Goal: Task Accomplishment & Management: Use online tool/utility

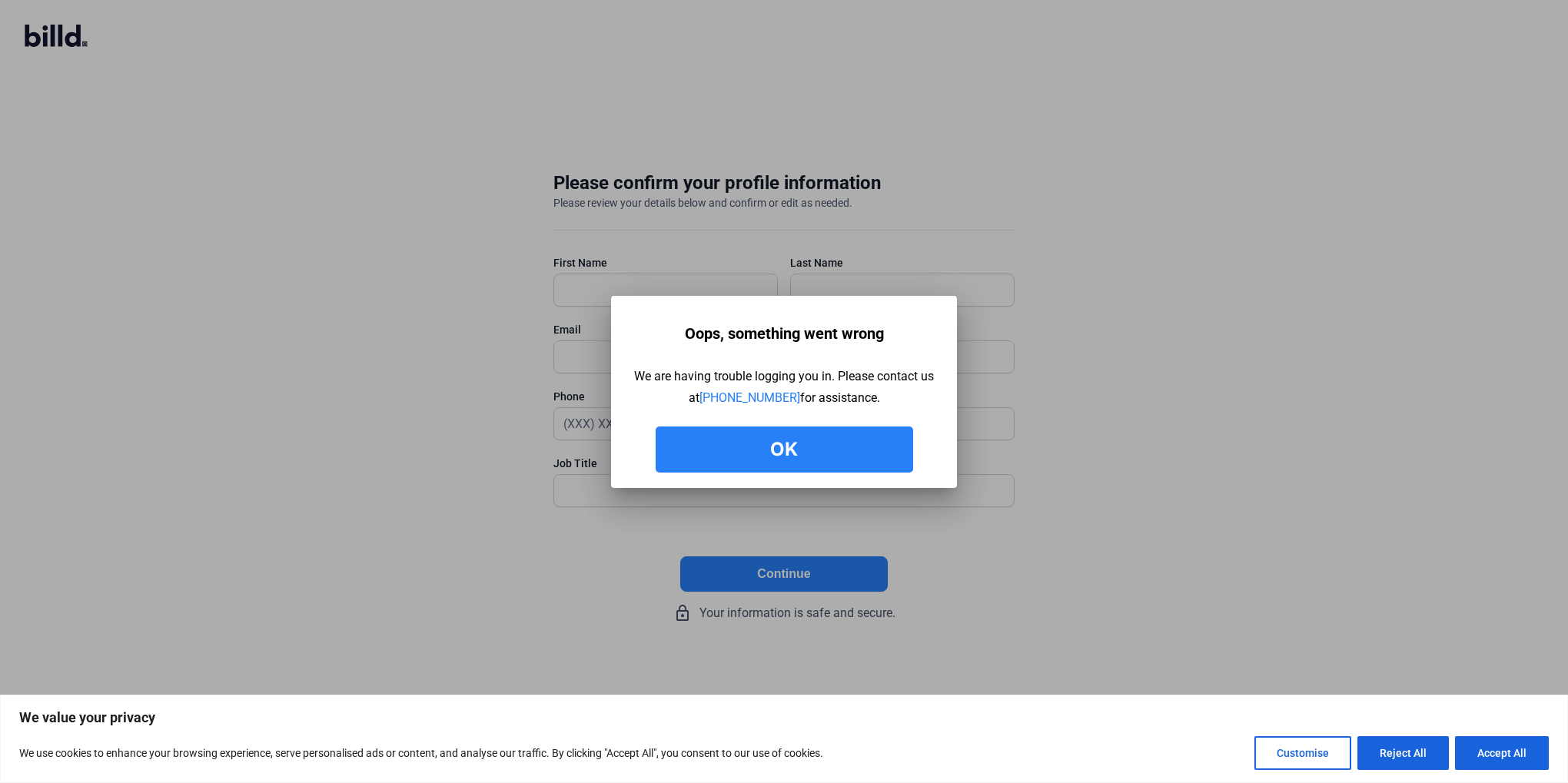
click at [735, 442] on button "Ok" at bounding box center [784, 449] width 257 height 46
click at [751, 458] on button "Ok" at bounding box center [784, 449] width 257 height 46
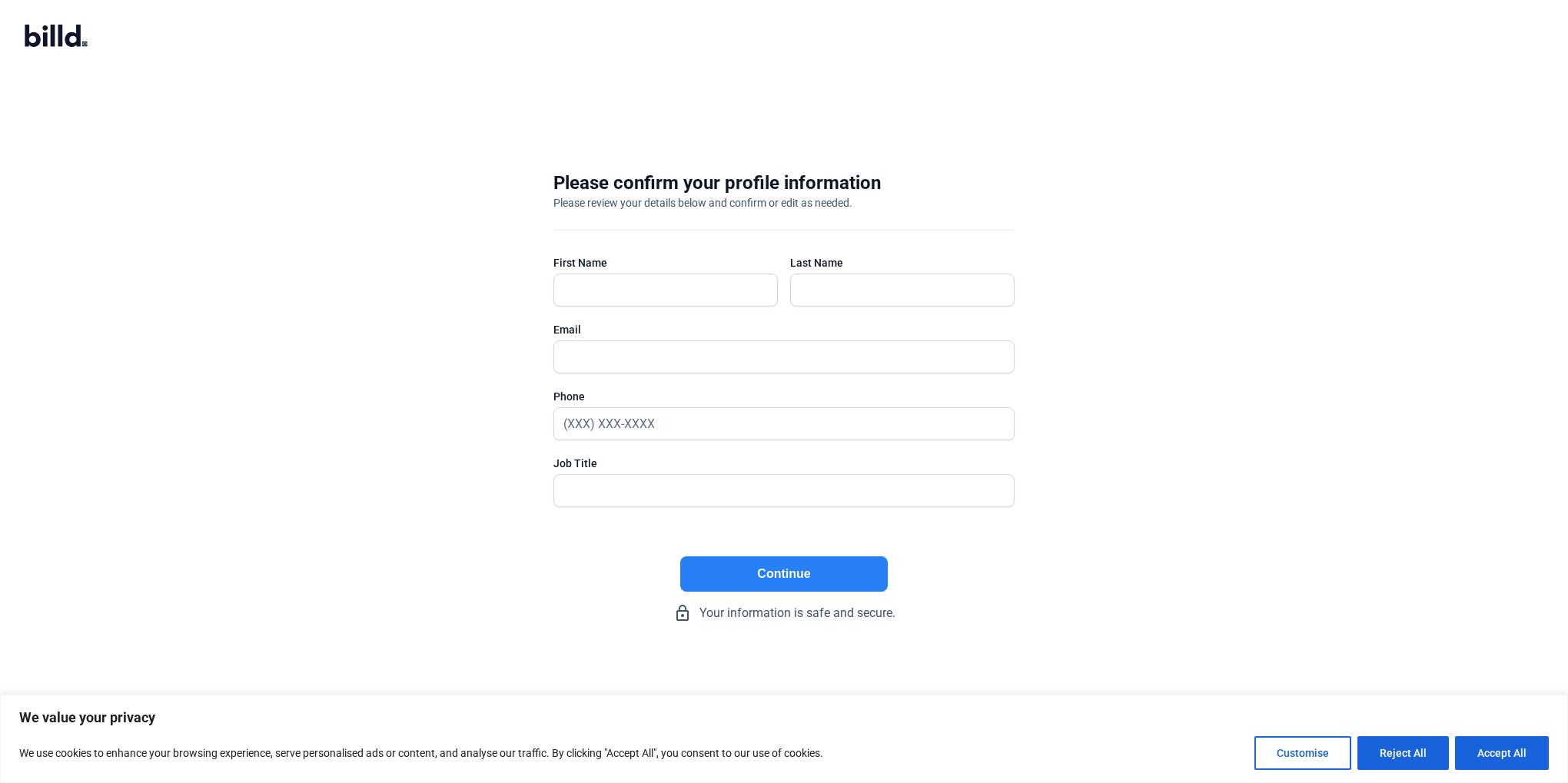
click at [76, 36] on icon at bounding box center [72, 36] width 16 height 22
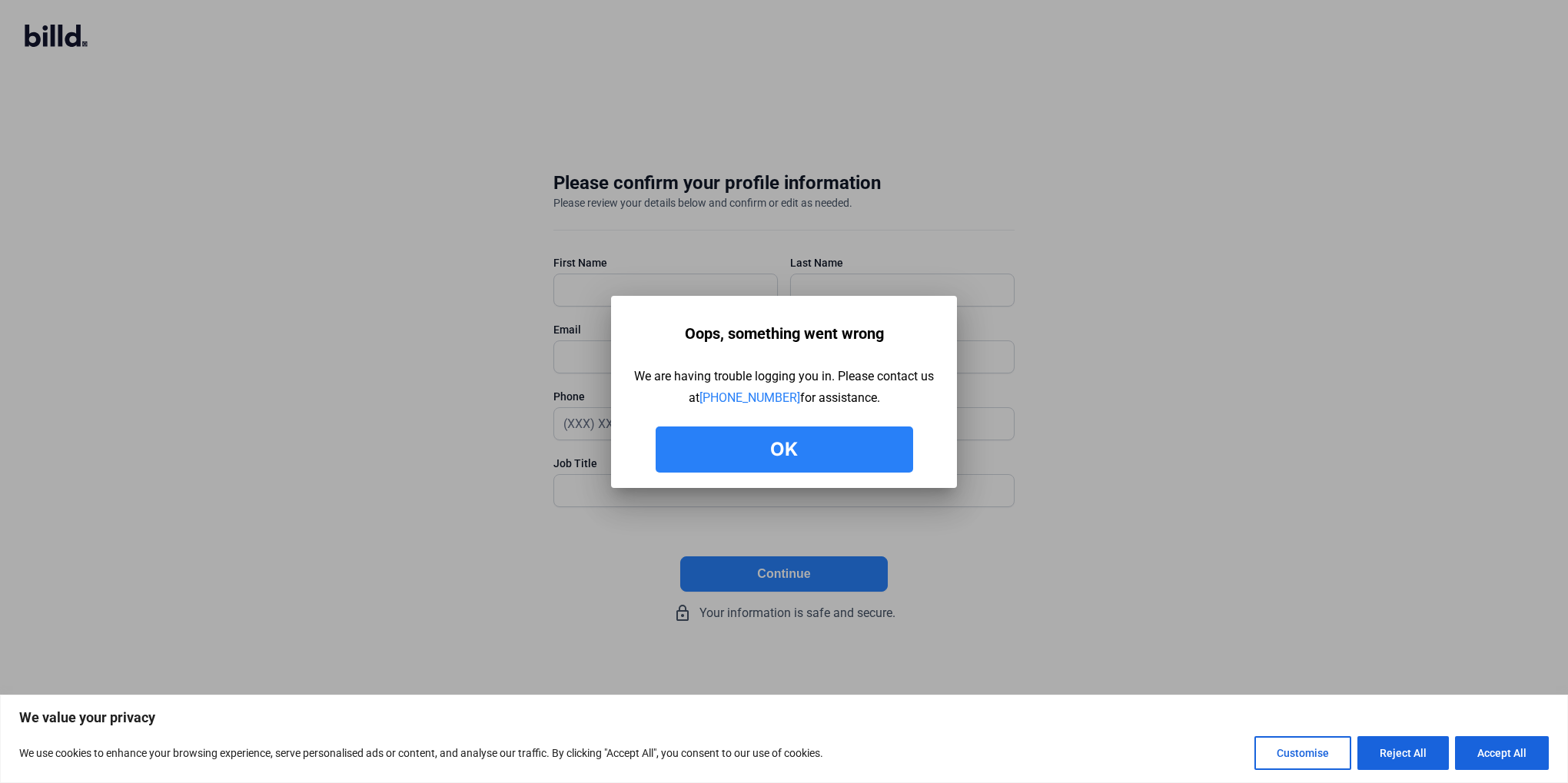
drag, startPoint x: 904, startPoint y: 417, endPoint x: 889, endPoint y: 420, distance: 15.3
click at [889, 420] on div "Oops, something went wrong We are having trouble logging you in. Please contact…" at bounding box center [784, 395] width 300 height 154
click at [881, 439] on button "Ok" at bounding box center [784, 449] width 257 height 46
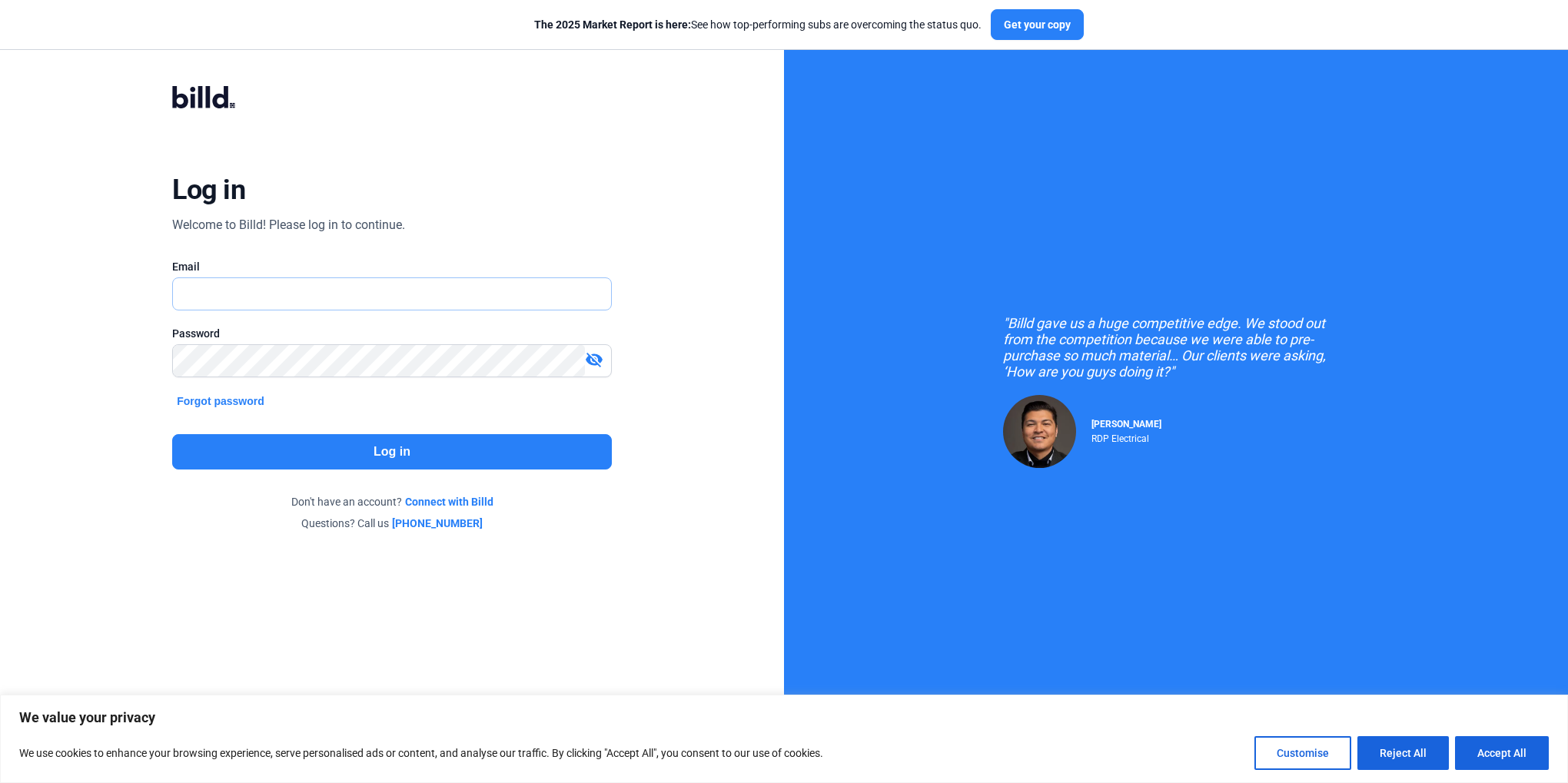
click at [341, 295] on input "text" at bounding box center [383, 294] width 420 height 32
click at [300, 295] on input "text" at bounding box center [392, 294] width 438 height 32
click at [588, 361] on mat-icon "visibility_off" at bounding box center [594, 359] width 18 height 18
click at [424, 286] on input "text" at bounding box center [383, 294] width 420 height 32
type input "[EMAIL_ADDRESS][DOMAIN_NAME]"
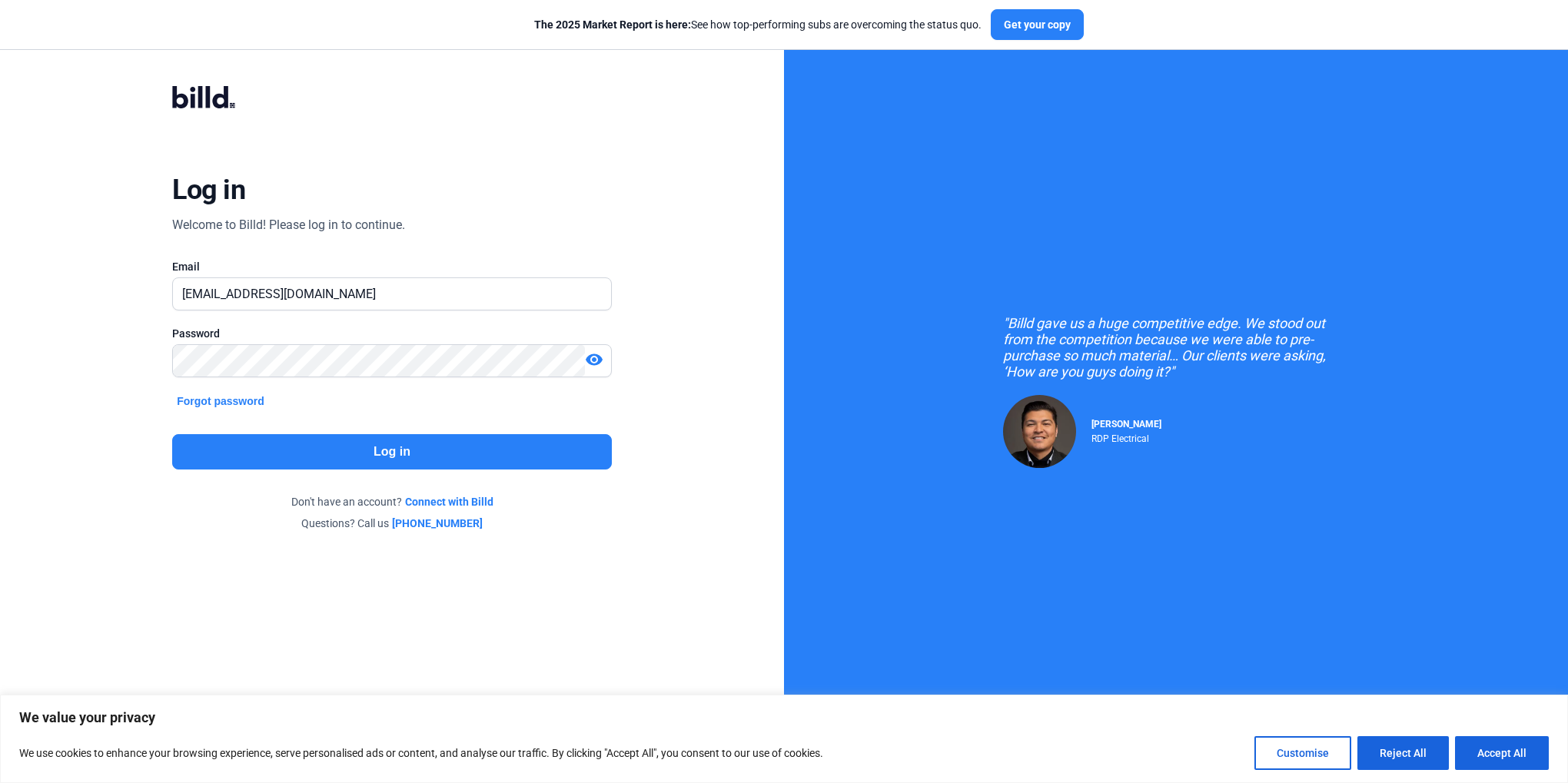
click at [327, 460] on button "Log in" at bounding box center [392, 452] width 439 height 35
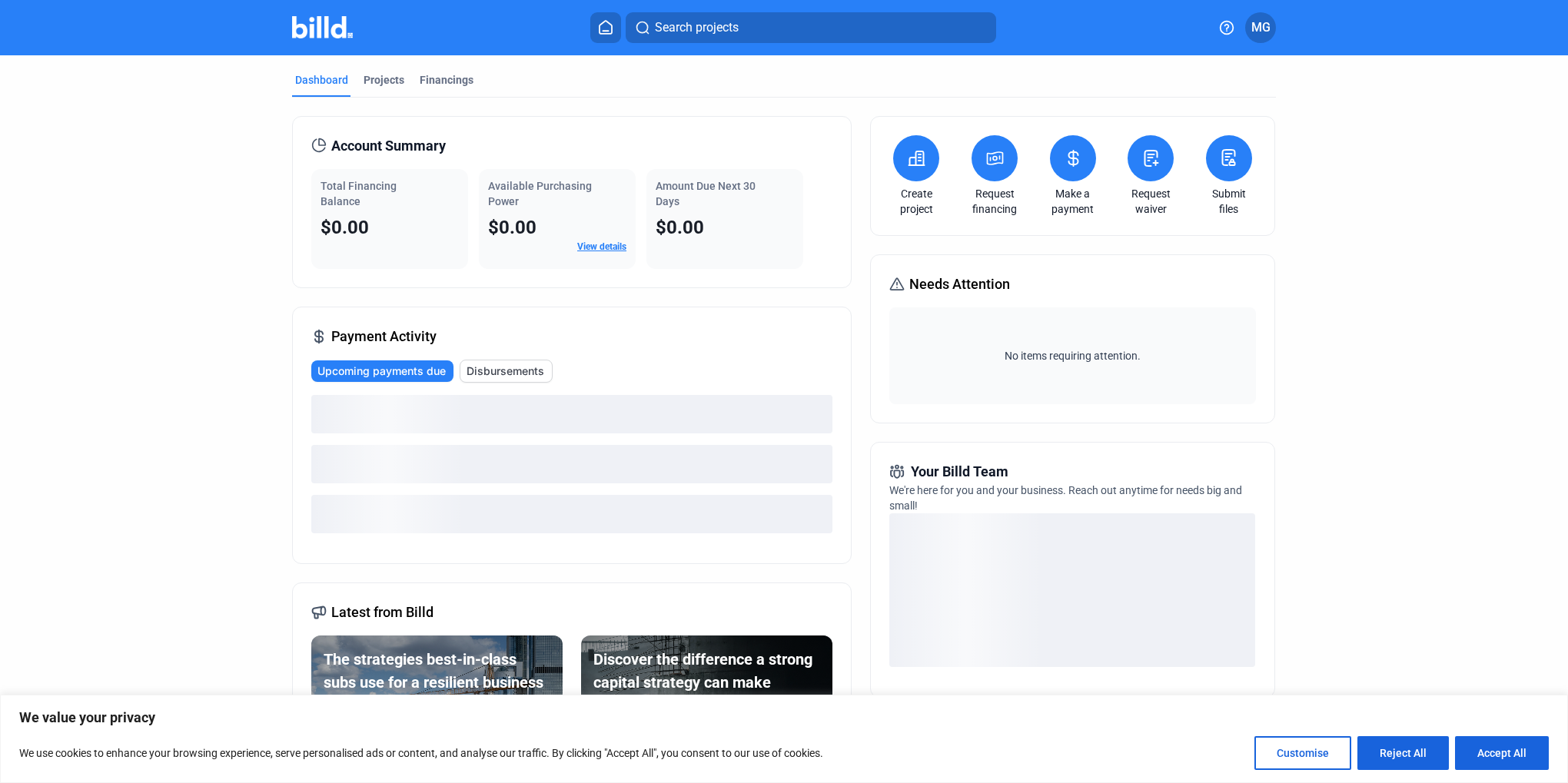
click at [1233, 173] on button at bounding box center [1228, 158] width 46 height 46
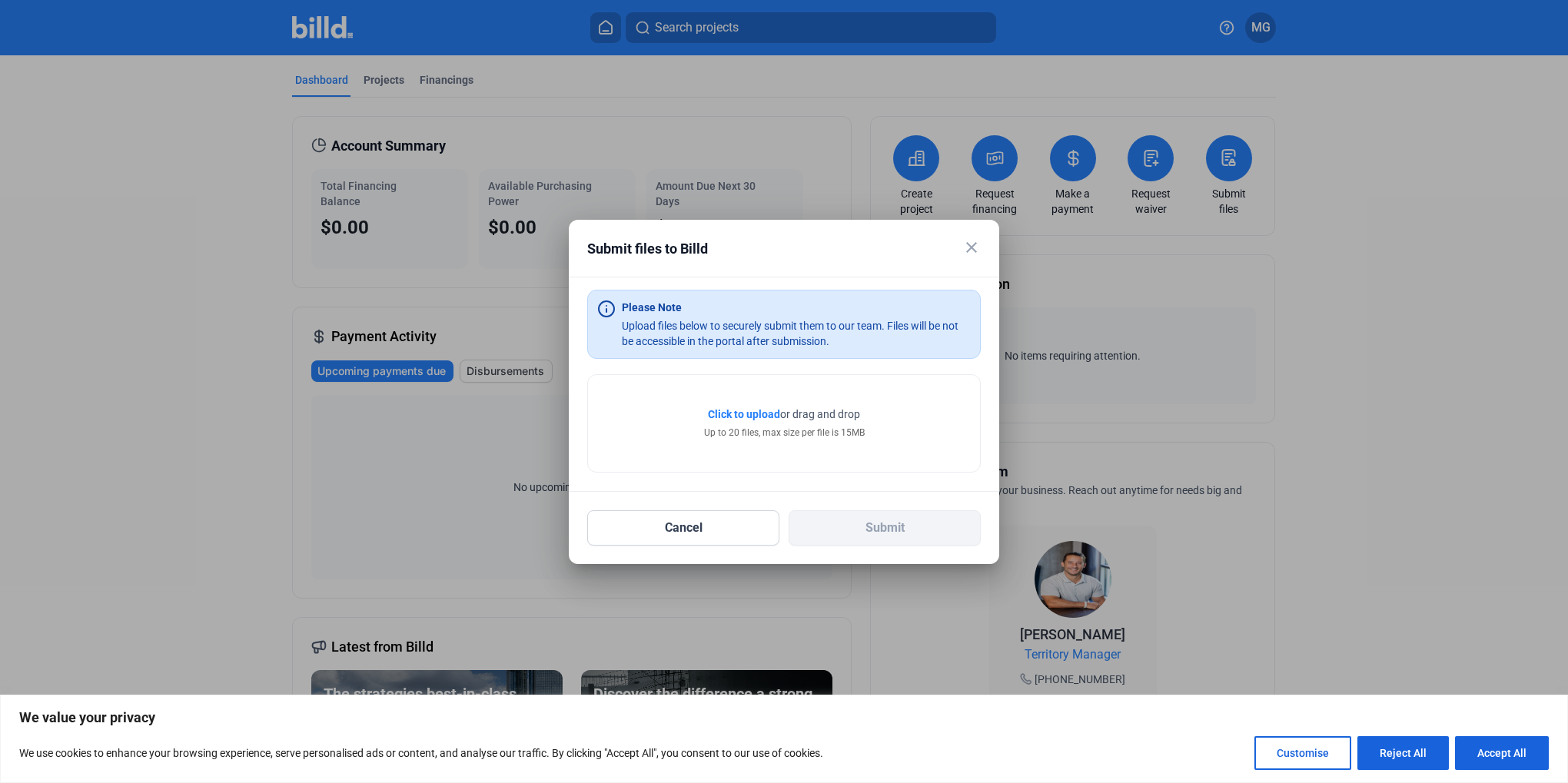
click at [753, 414] on span "Click to upload" at bounding box center [744, 414] width 72 height 12
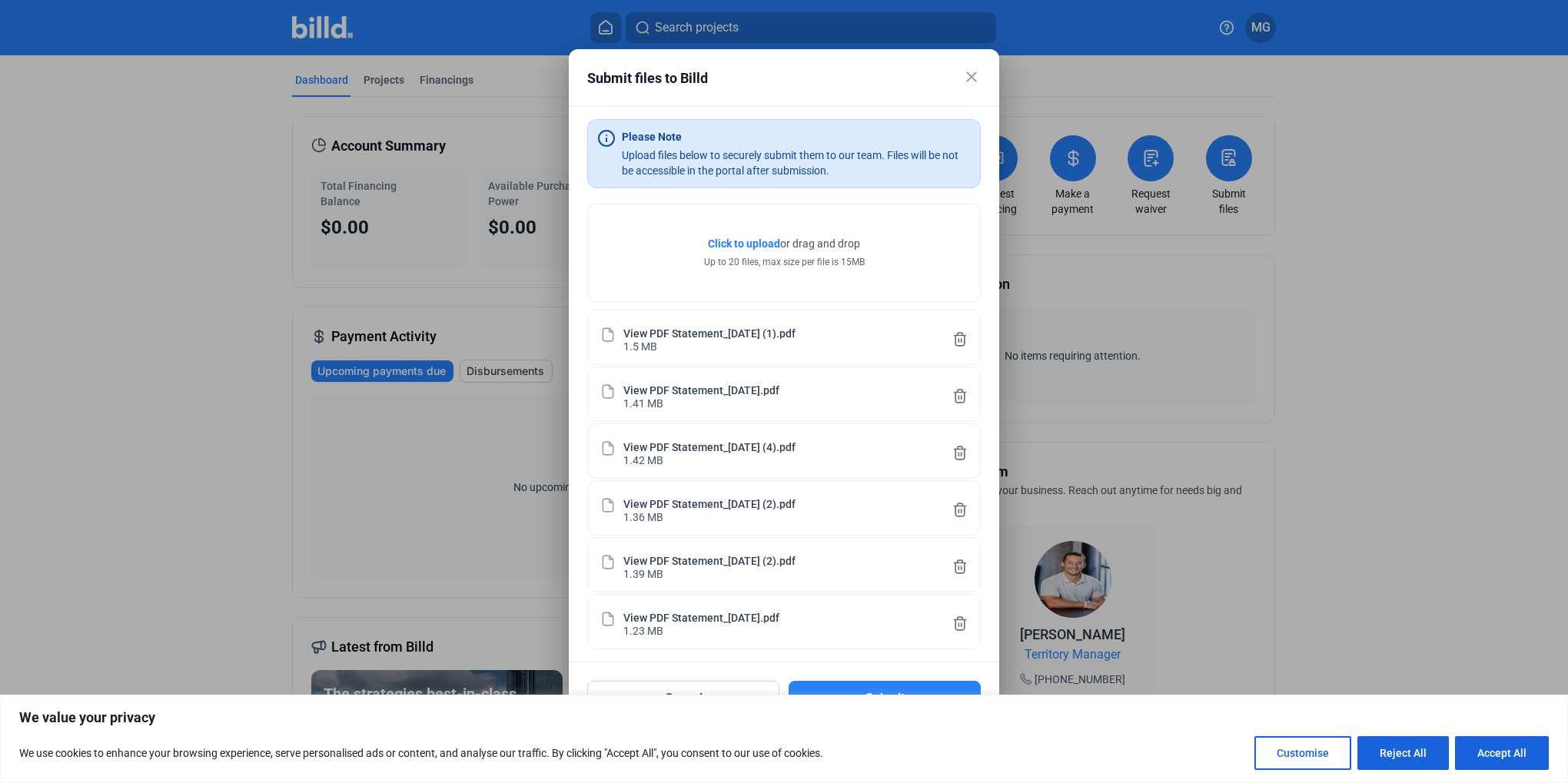
click at [1232, 382] on div at bounding box center [784, 391] width 1568 height 783
click at [1465, 746] on button "Accept All" at bounding box center [1501, 753] width 94 height 34
checkbox input "true"
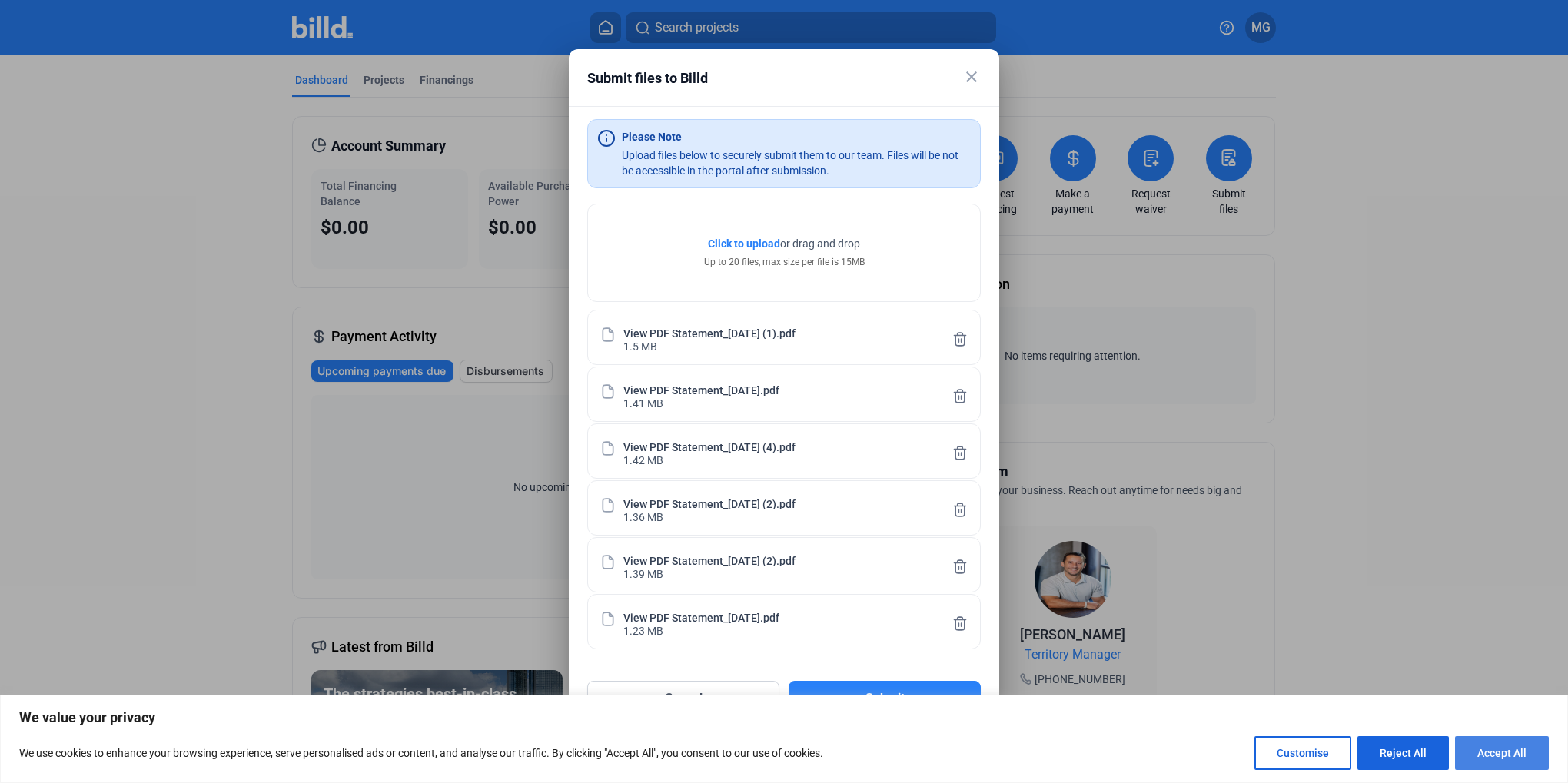
checkbox input "true"
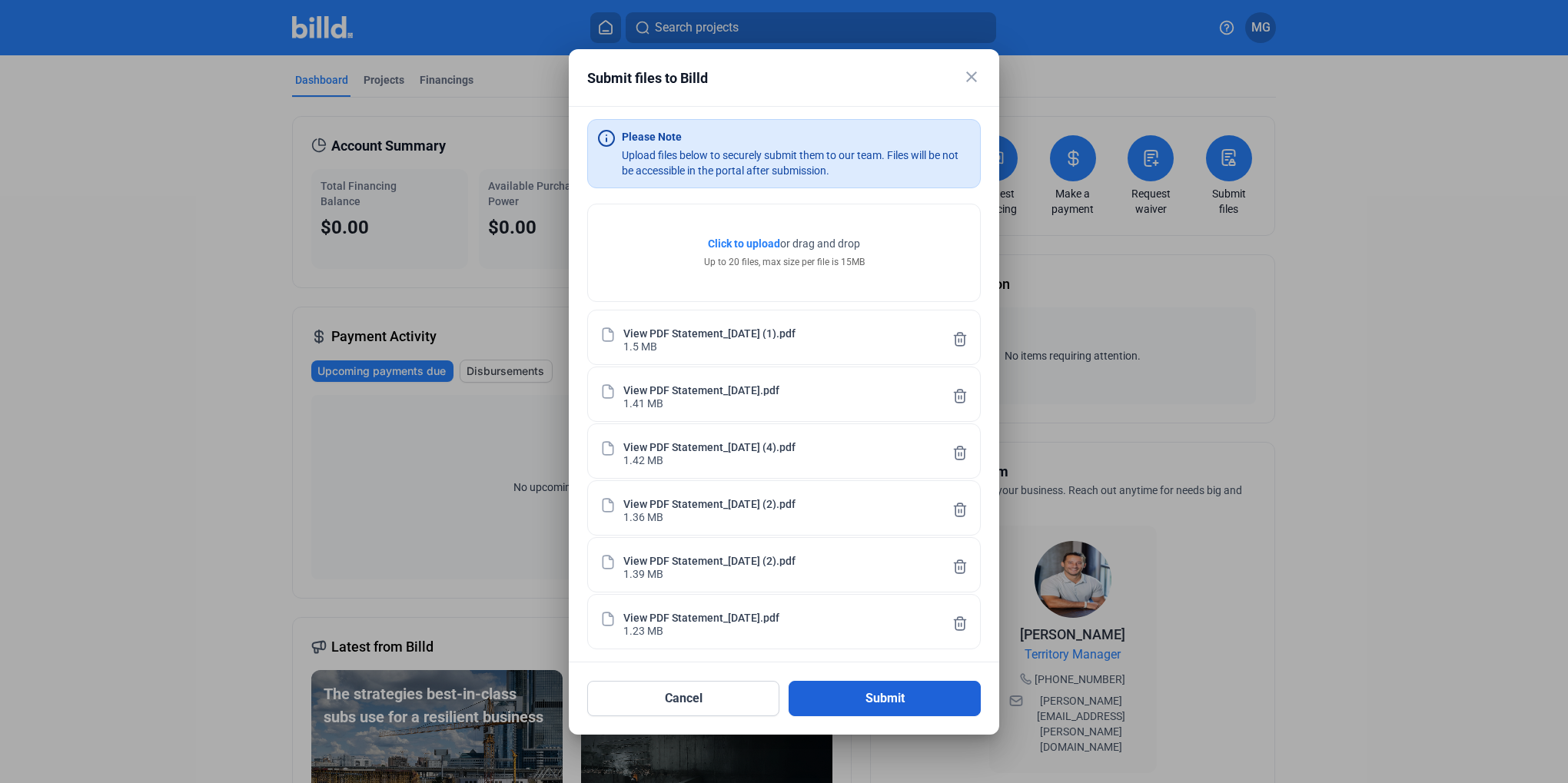
click at [910, 690] on button "Submit" at bounding box center [885, 698] width 192 height 35
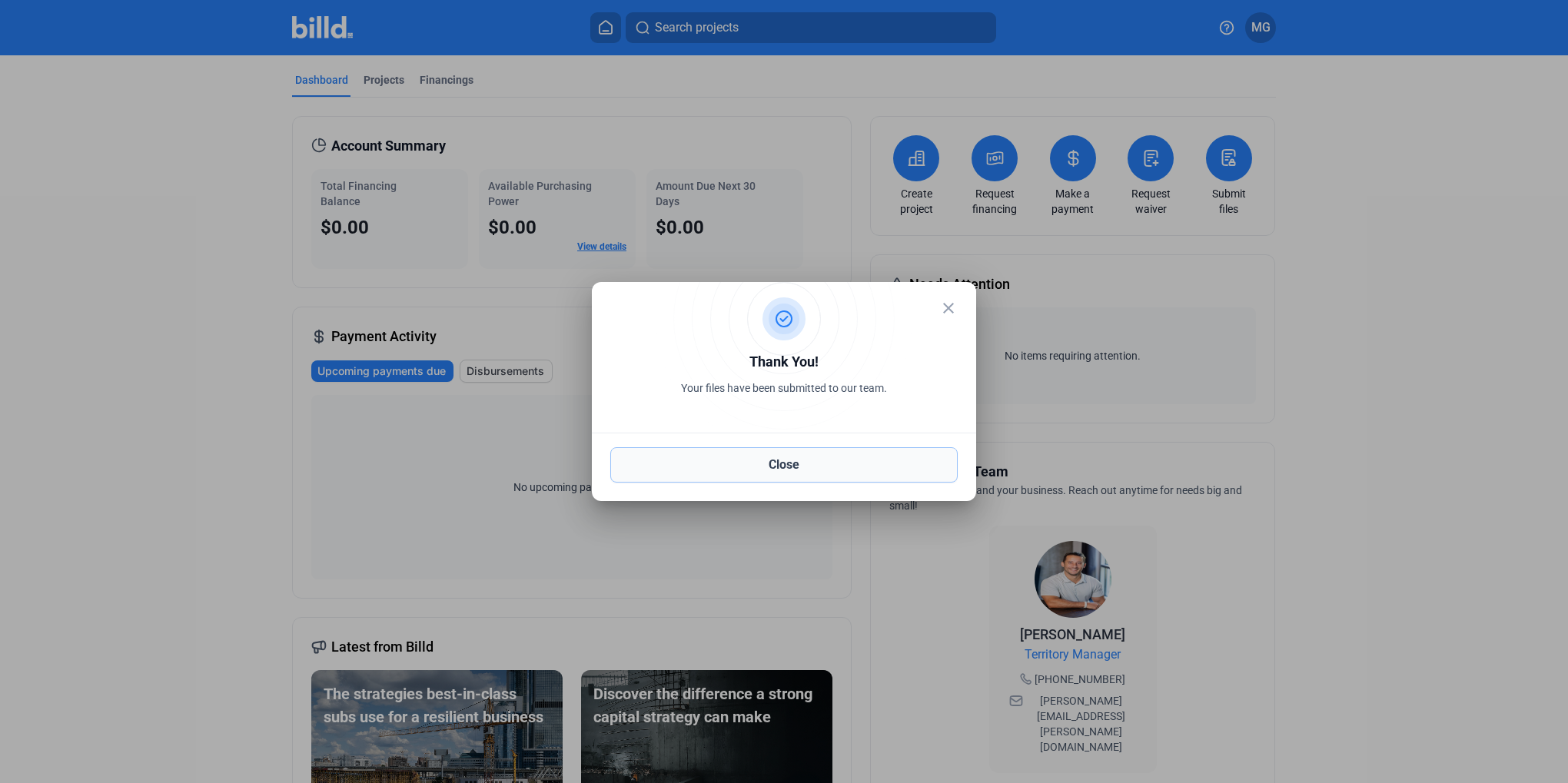
click at [884, 478] on button "Close" at bounding box center [783, 464] width 347 height 35
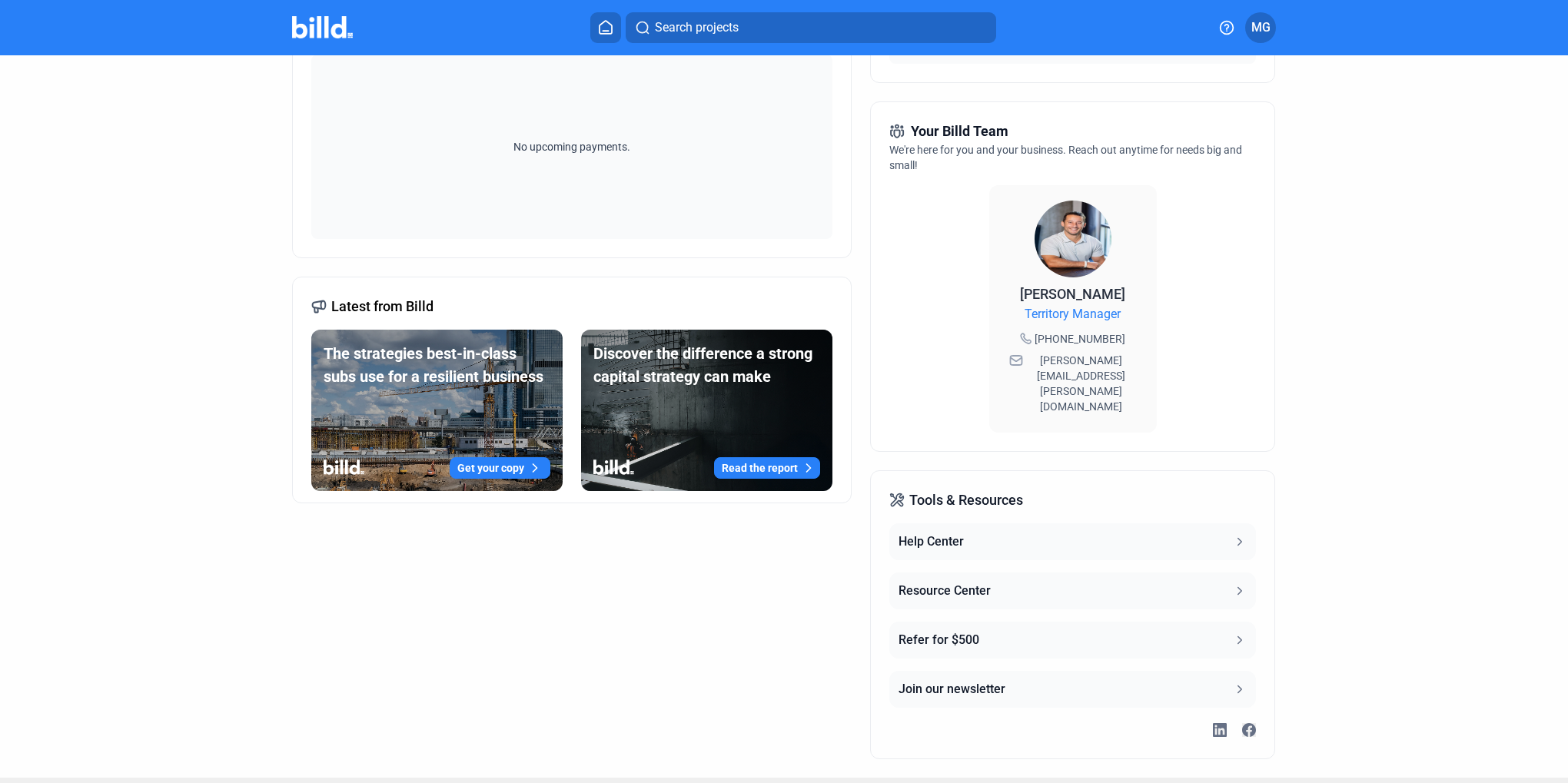
scroll to position [341, 0]
